Goal: Browse casually

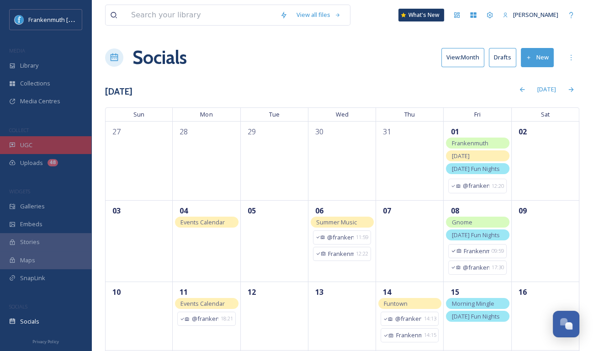
click at [49, 145] on div "UGC" at bounding box center [45, 145] width 91 height 18
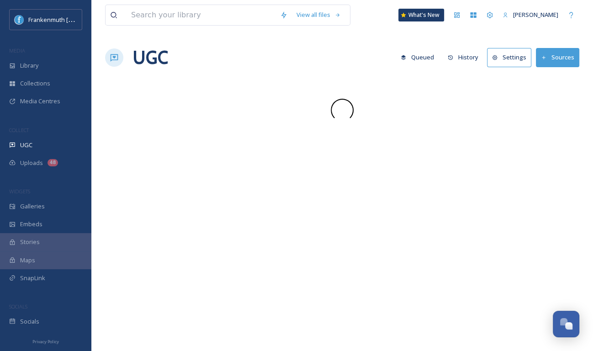
click at [49, 145] on div "UGC" at bounding box center [45, 145] width 91 height 18
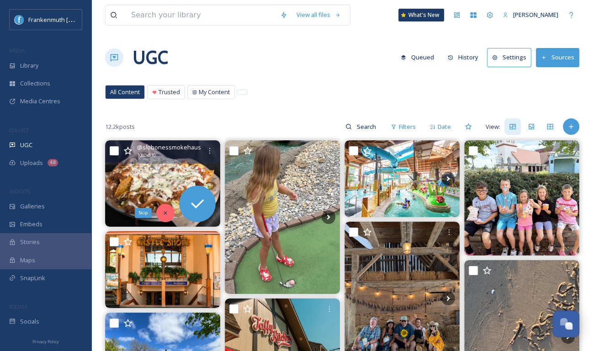
click at [164, 212] on icon at bounding box center [165, 213] width 6 height 6
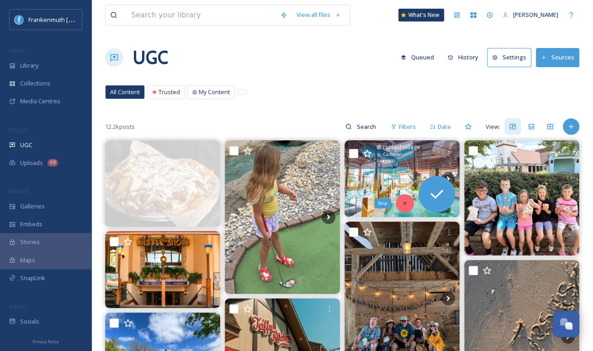
click at [402, 202] on icon at bounding box center [404, 203] width 6 height 6
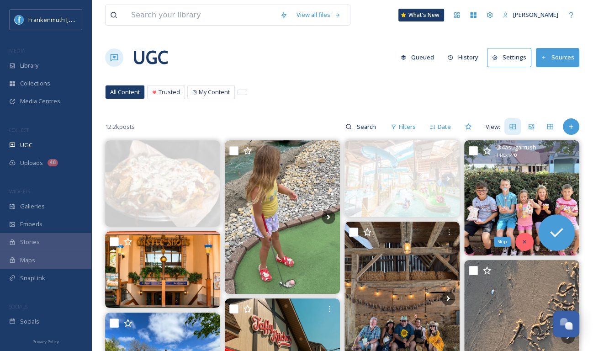
click at [523, 240] on icon at bounding box center [523, 241] width 3 height 3
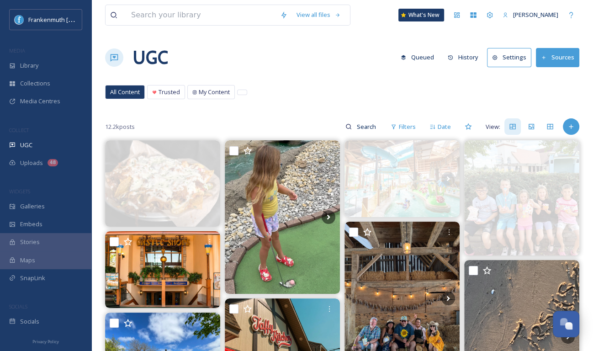
scroll to position [79, 0]
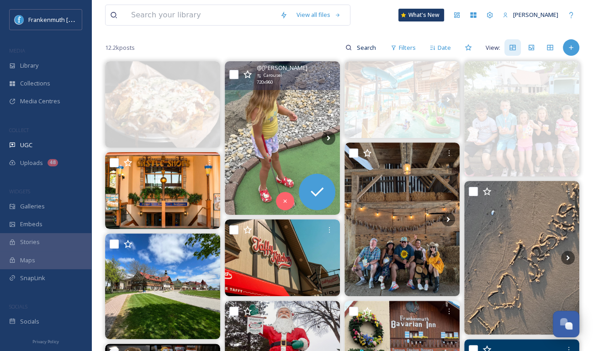
click at [283, 138] on img at bounding box center [282, 137] width 115 height 153
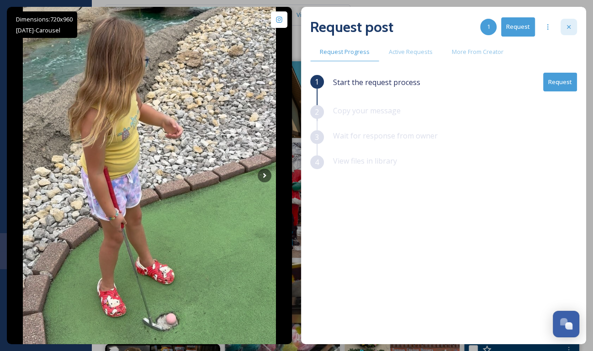
click at [564, 29] on div at bounding box center [568, 27] width 16 height 16
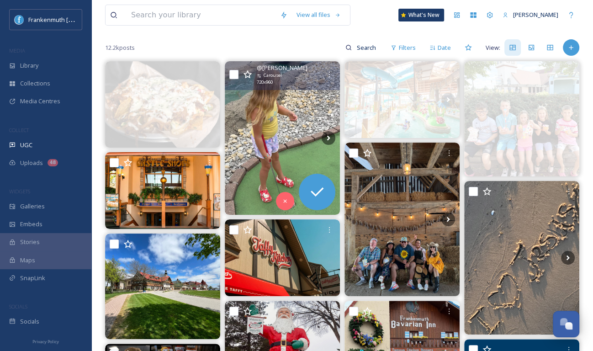
click at [285, 138] on img at bounding box center [282, 137] width 115 height 153
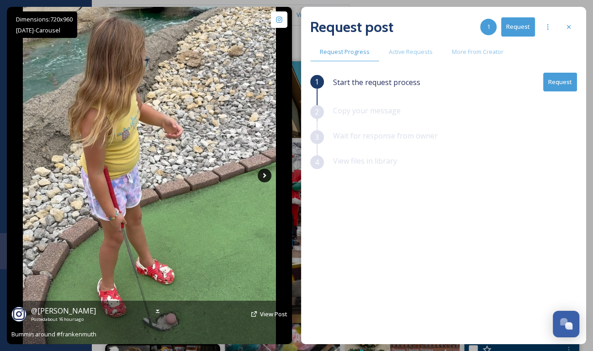
click at [267, 173] on icon at bounding box center [265, 176] width 14 height 14
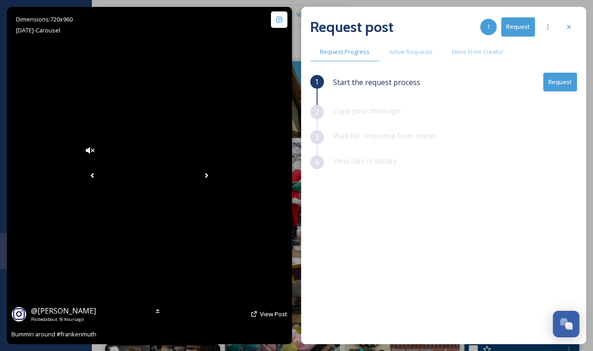
click at [213, 173] on icon at bounding box center [207, 176] width 14 height 14
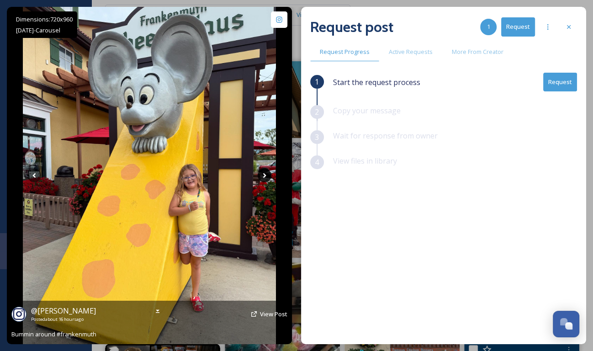
click at [267, 173] on icon at bounding box center [265, 176] width 14 height 14
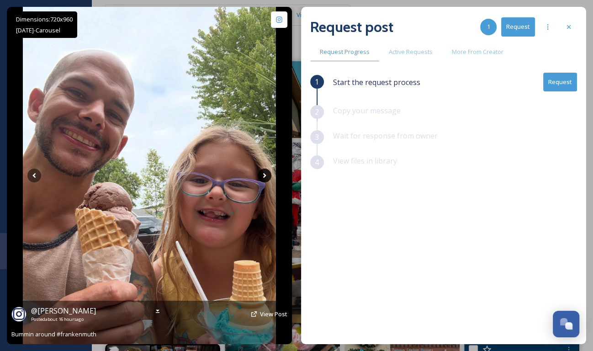
click at [267, 173] on icon at bounding box center [265, 176] width 14 height 14
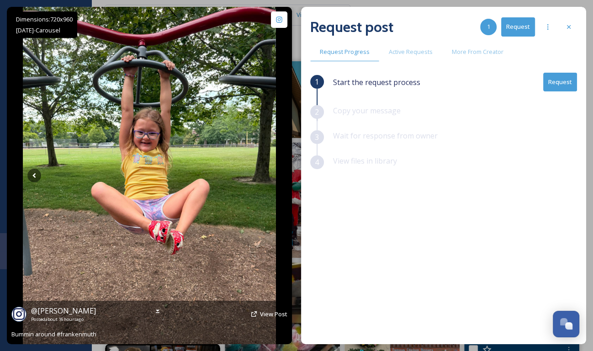
click at [267, 173] on icon at bounding box center [265, 176] width 14 height 14
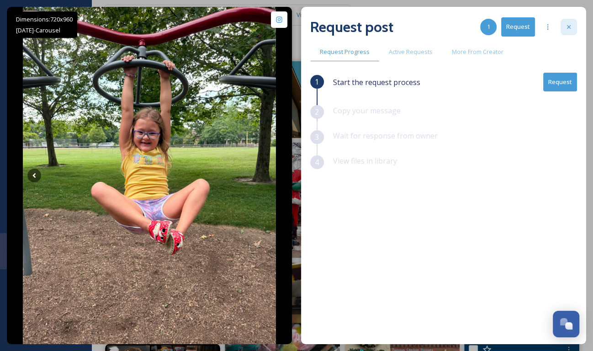
click at [567, 28] on icon at bounding box center [569, 27] width 4 height 4
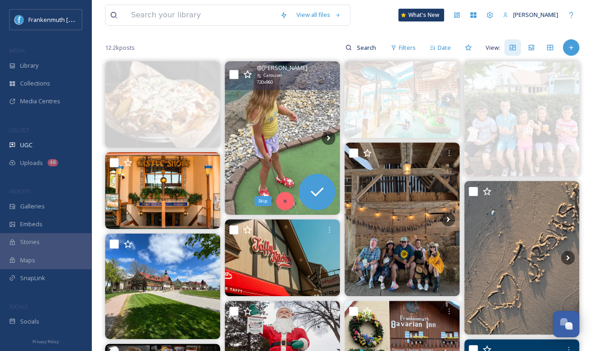
click at [284, 201] on icon at bounding box center [284, 200] width 3 height 3
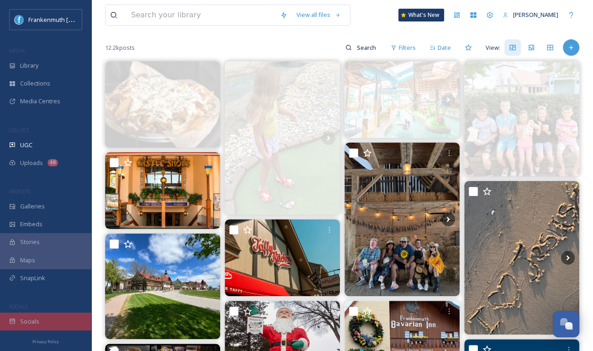
click at [55, 326] on div "Socials" at bounding box center [45, 321] width 91 height 18
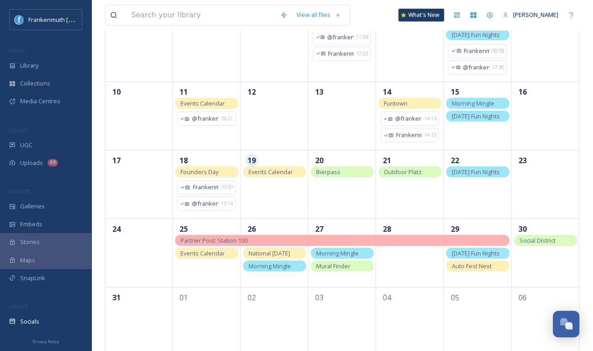
scroll to position [211, 0]
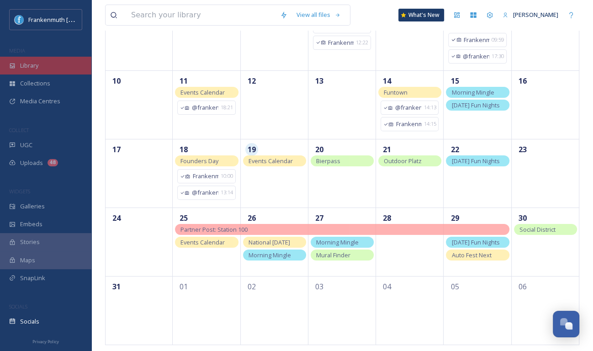
click at [70, 61] on div "Library" at bounding box center [45, 66] width 91 height 18
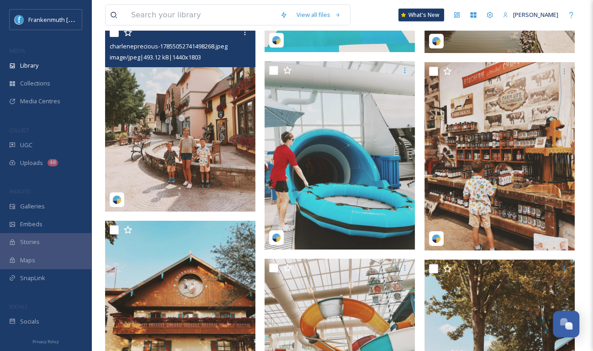
scroll to position [2134, 0]
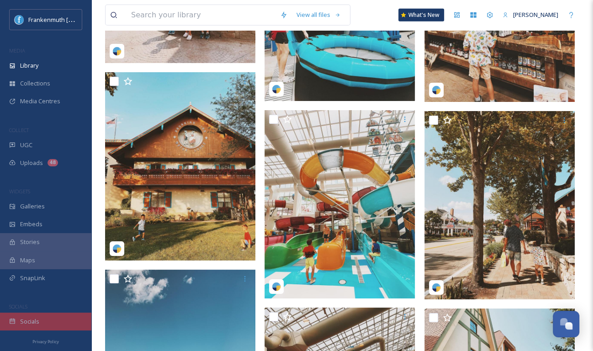
click at [55, 327] on div "Socials" at bounding box center [45, 321] width 91 height 18
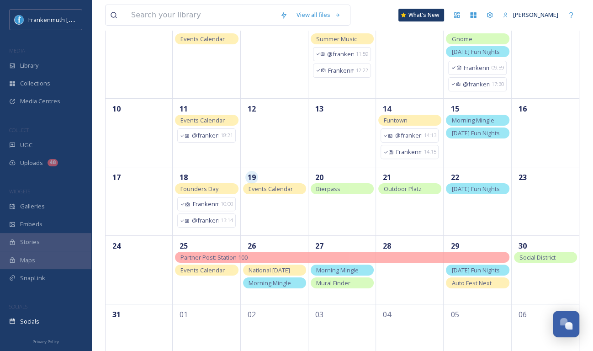
scroll to position [200, 0]
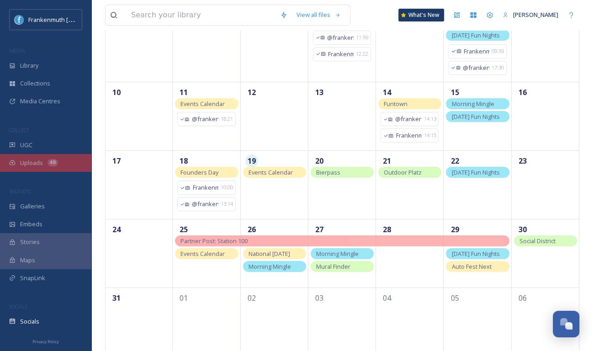
click at [55, 161] on div "48" at bounding box center [52, 162] width 11 height 7
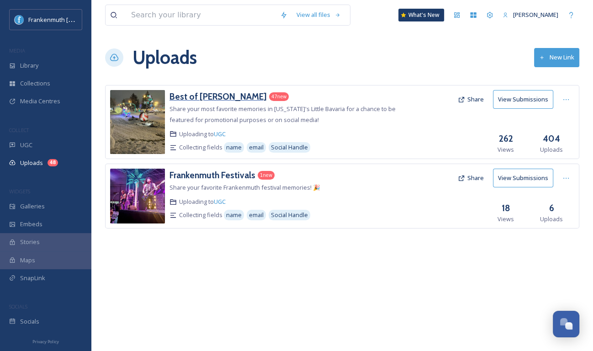
click at [211, 95] on h3 "Best of [PERSON_NAME]" at bounding box center [217, 96] width 97 height 11
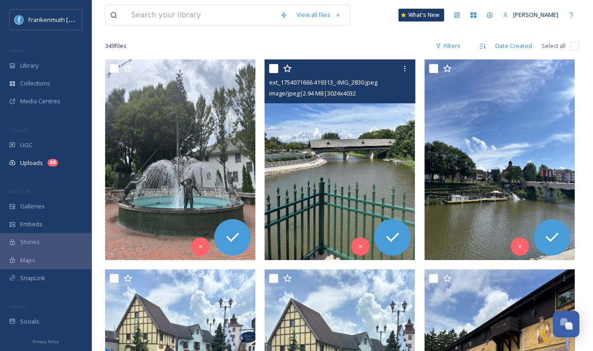
scroll to position [126, 0]
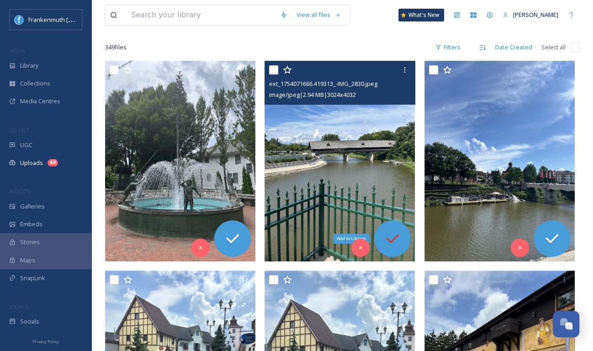
click at [390, 242] on icon at bounding box center [392, 238] width 18 height 18
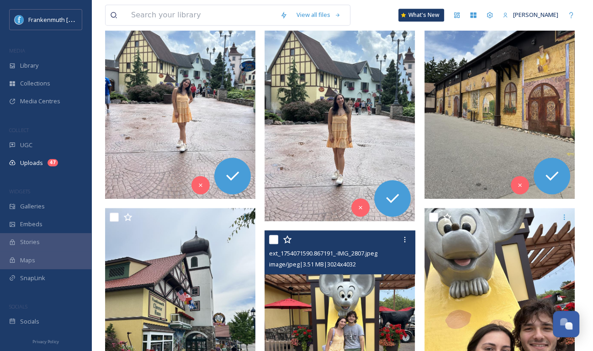
scroll to position [397, 0]
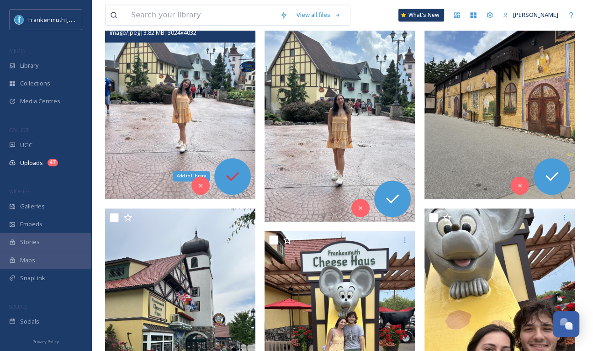
click at [240, 168] on icon at bounding box center [232, 176] width 18 height 18
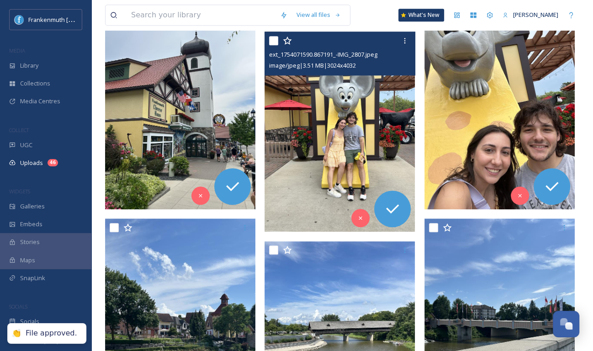
scroll to position [597, 0]
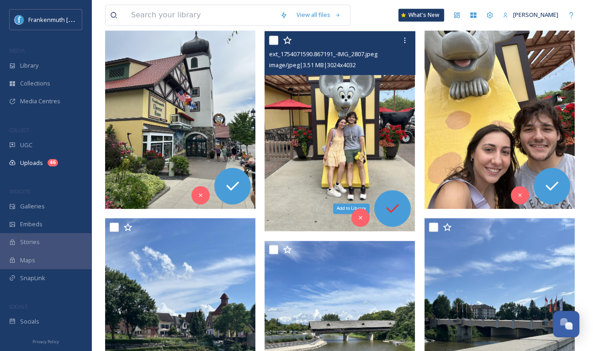
click at [393, 205] on icon at bounding box center [392, 208] width 18 height 18
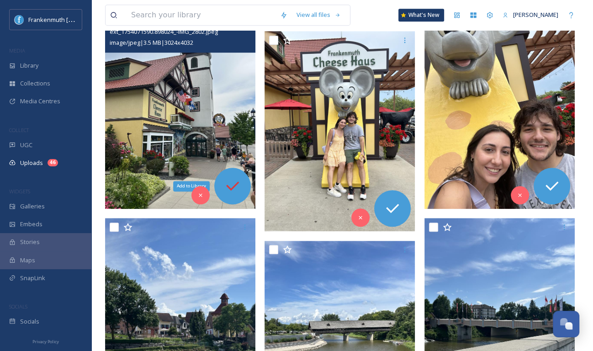
click at [234, 187] on icon at bounding box center [232, 186] width 18 height 18
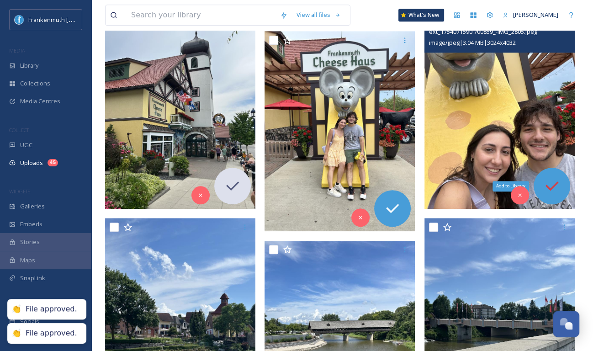
click at [554, 183] on icon at bounding box center [552, 186] width 18 height 18
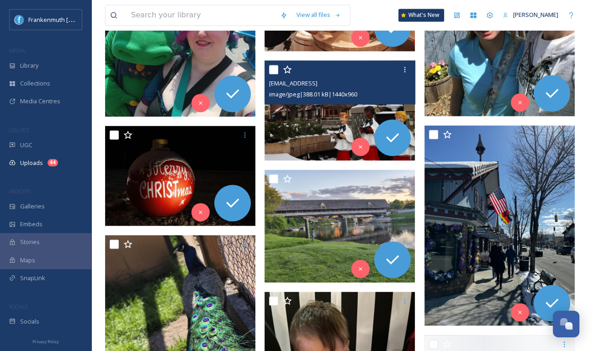
scroll to position [1112, 0]
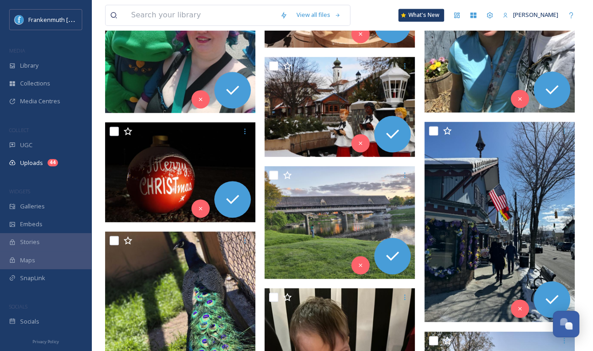
click at [63, 308] on div "SOCIALS" at bounding box center [45, 307] width 91 height 12
click at [63, 319] on div "Socials" at bounding box center [45, 321] width 91 height 18
